Goal: Task Accomplishment & Management: Use online tool/utility

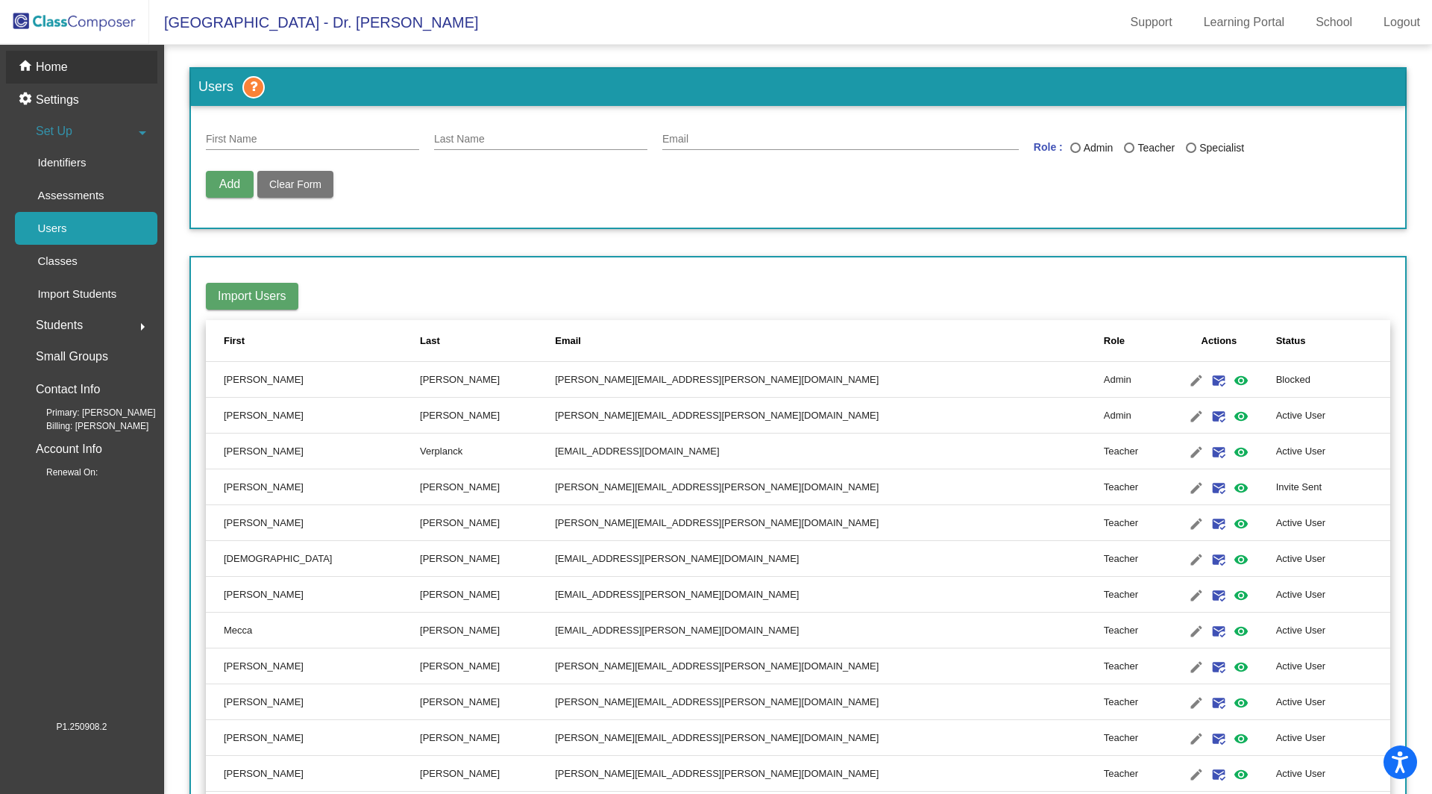
click at [51, 62] on p "Home" at bounding box center [52, 67] width 32 height 18
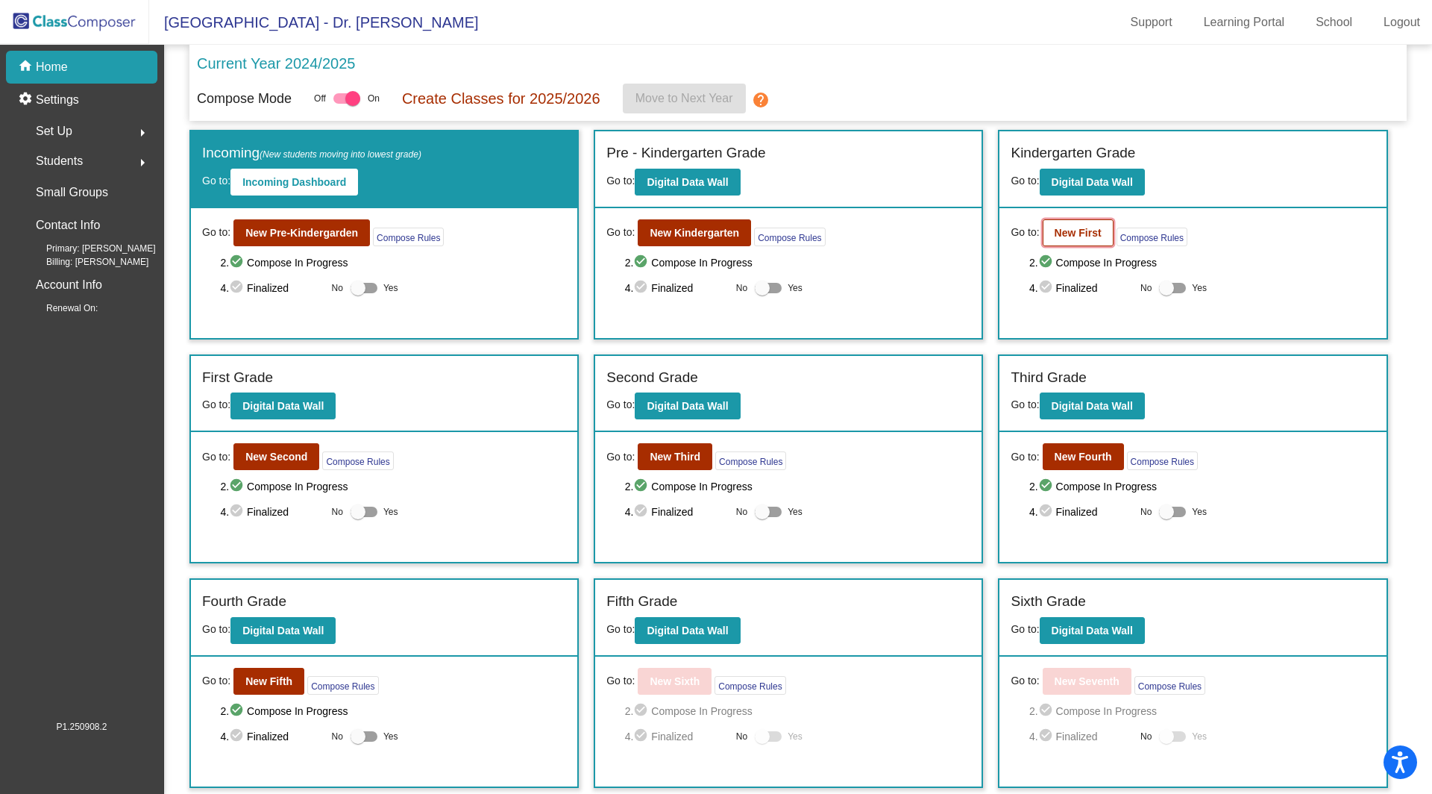
click at [1076, 228] on b "New First" at bounding box center [1078, 233] width 47 height 12
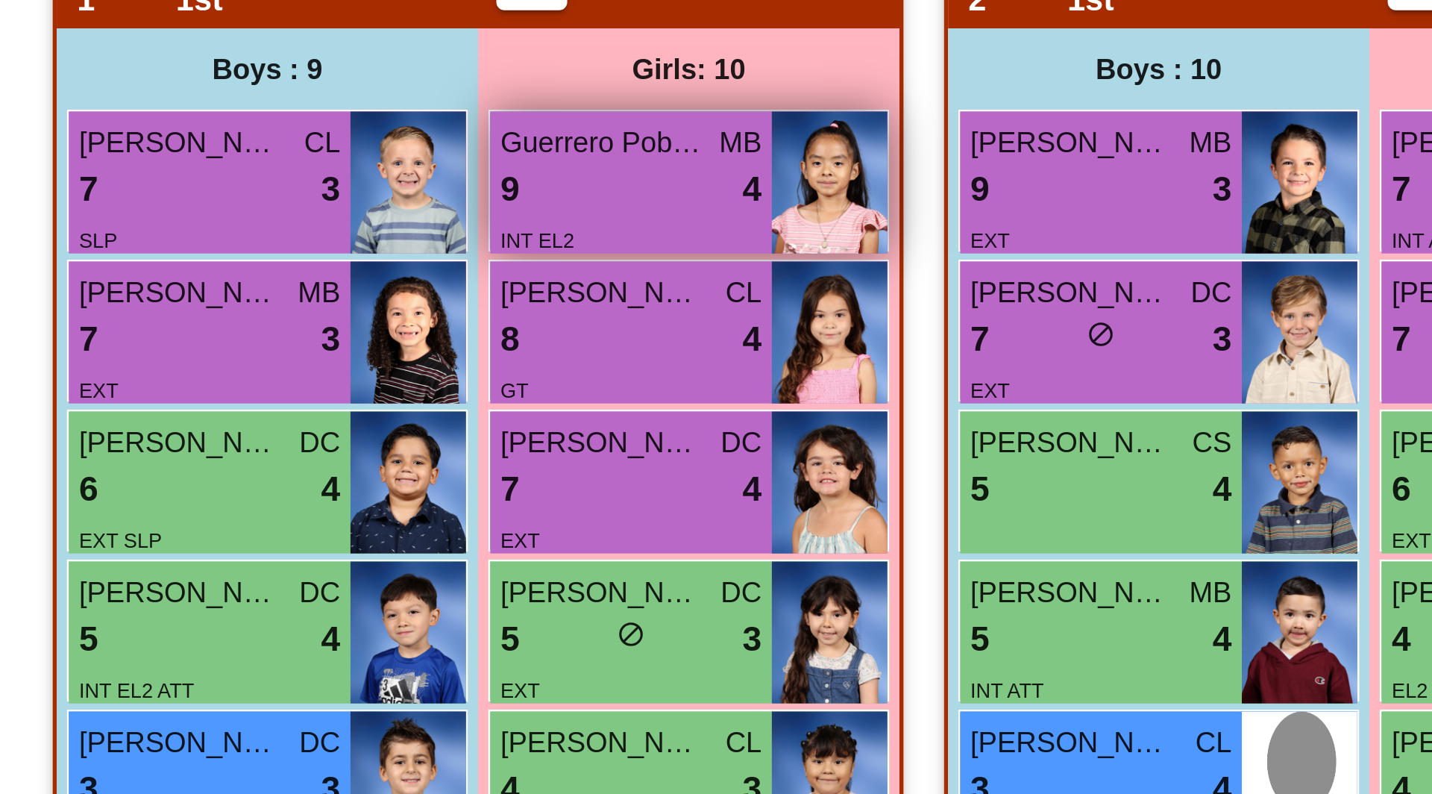
click at [270, 518] on div "9 lock do_not_disturb_alt 4" at bounding box center [287, 513] width 96 height 19
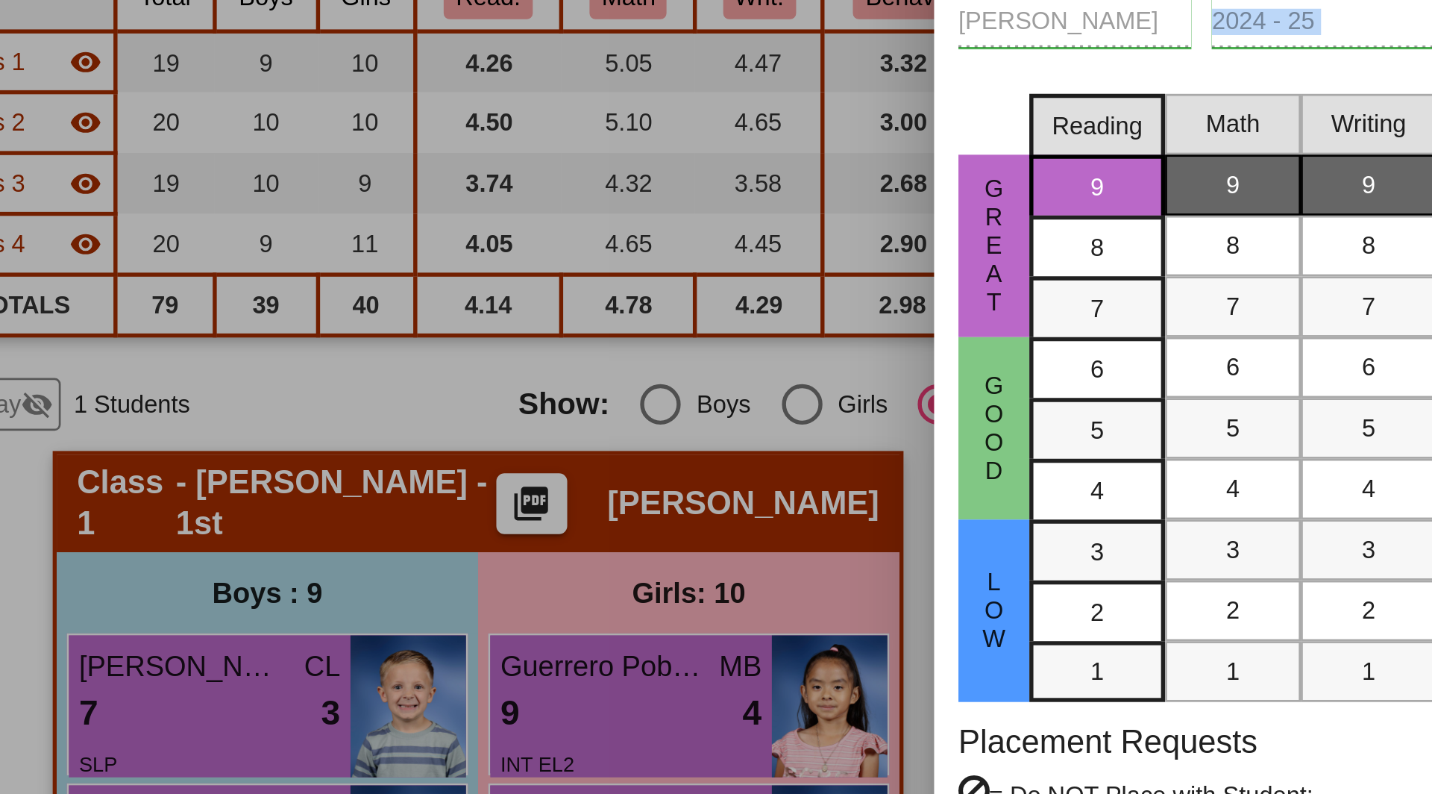
drag, startPoint x: 453, startPoint y: 269, endPoint x: 415, endPoint y: 290, distance: 43.4
click at [415, 290] on div "[PERSON_NAME] First Name [PERSON_NAME] Last Name 354268 ID Gender Boy Girl NB […" at bounding box center [716, 415] width 616 height 421
click at [379, 379] on div at bounding box center [716, 397] width 1432 height 794
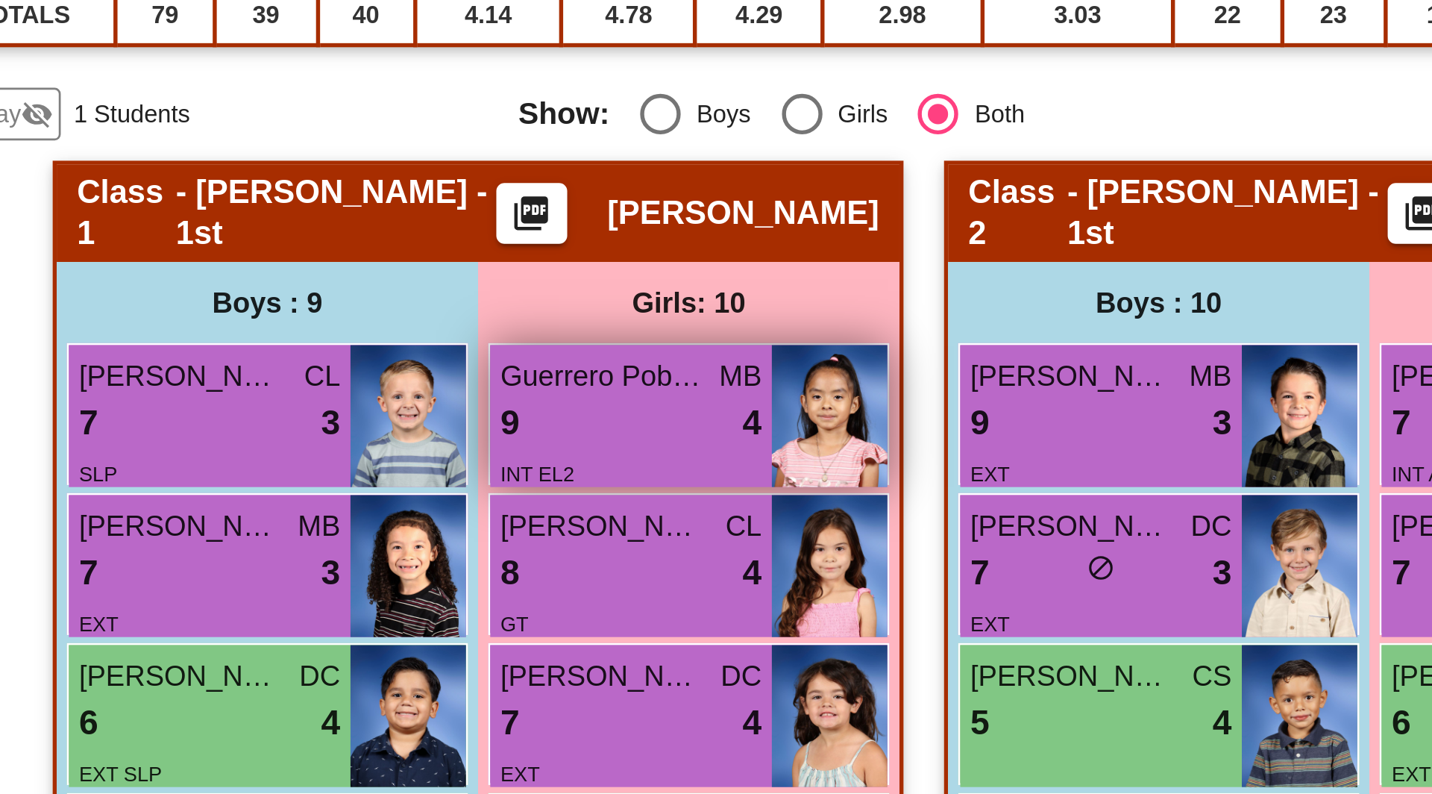
scroll to position [110, 0]
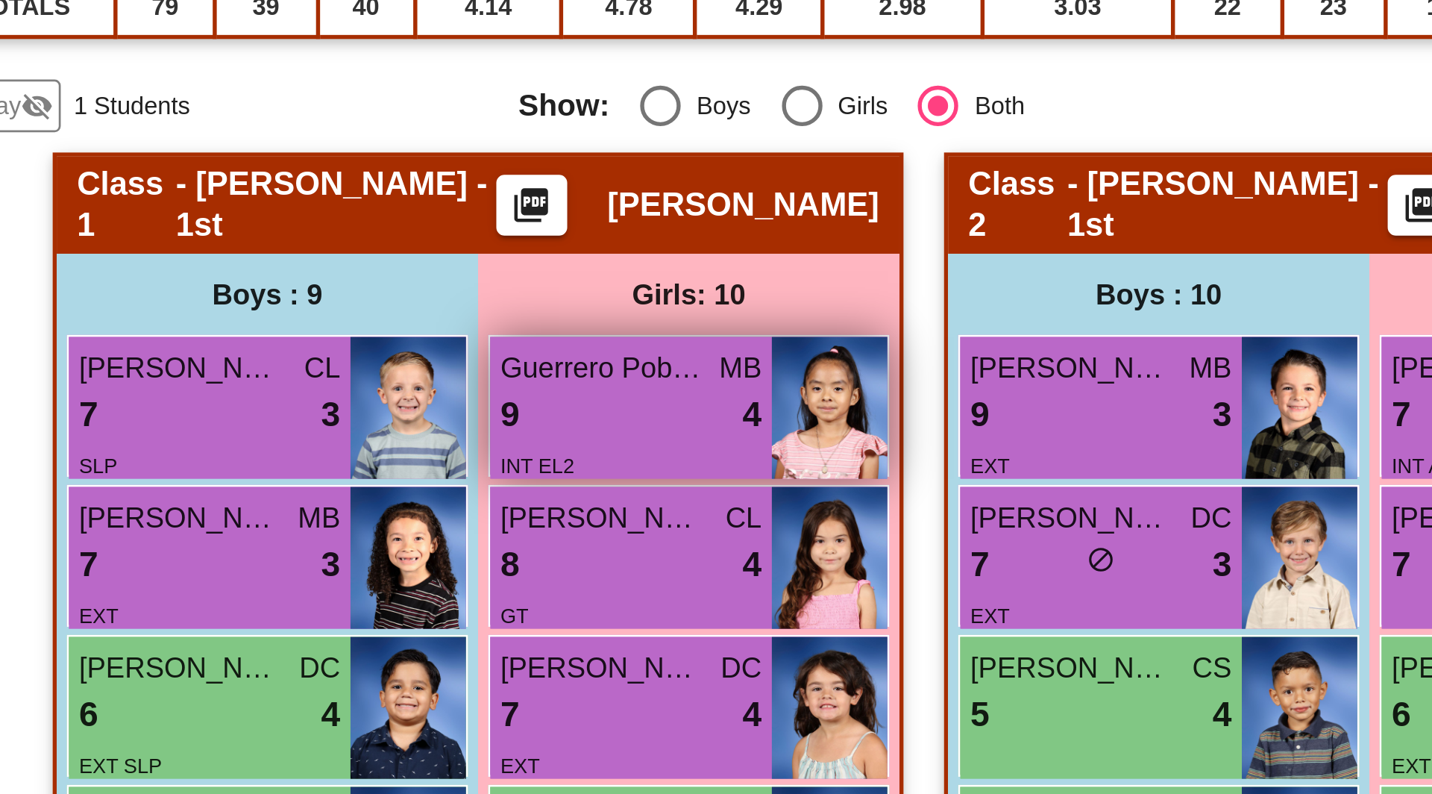
click at [284, 403] on div "9 lock do_not_disturb_alt 4" at bounding box center [287, 404] width 96 height 19
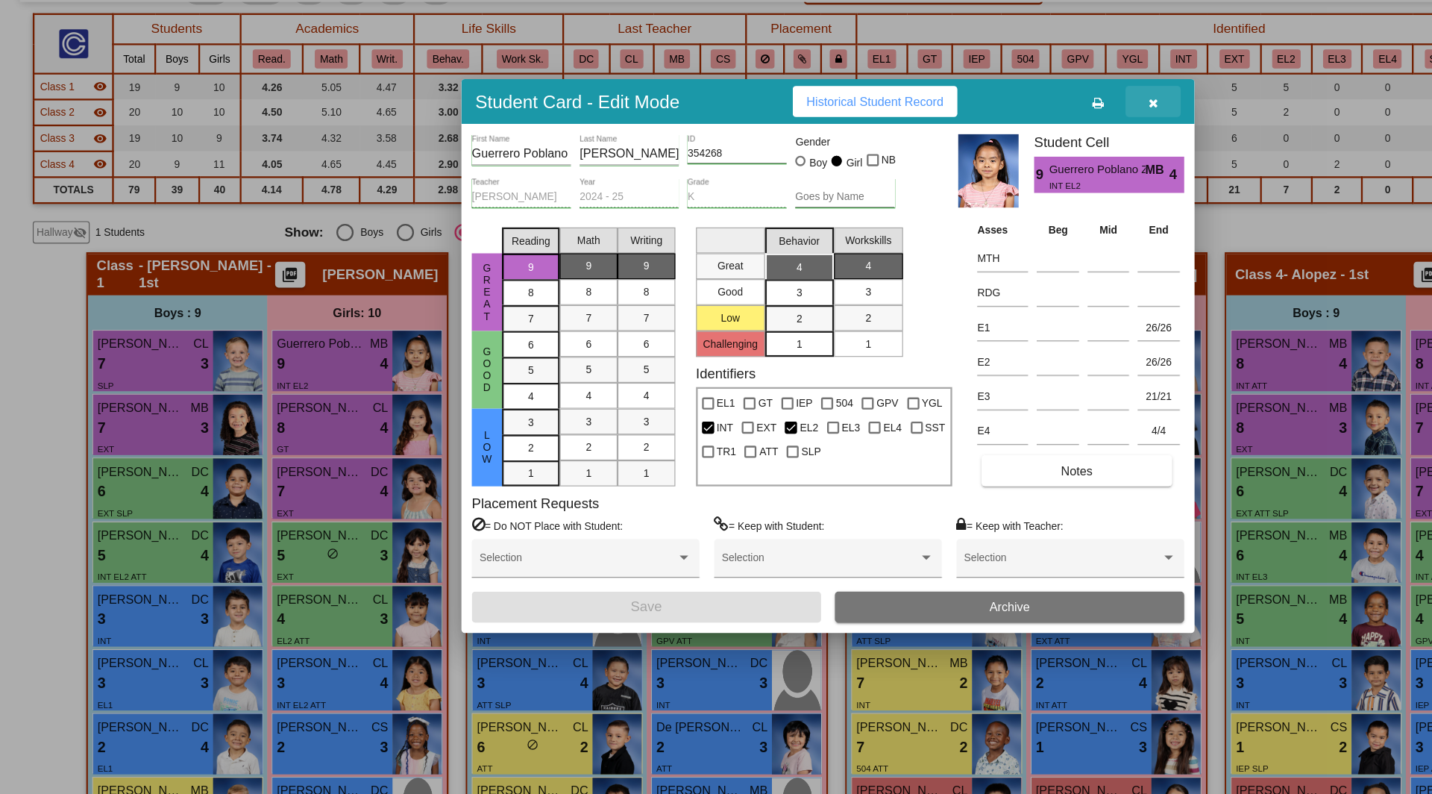
click at [1000, 173] on icon "button" at bounding box center [997, 178] width 8 height 10
